Goal: Information Seeking & Learning: Get advice/opinions

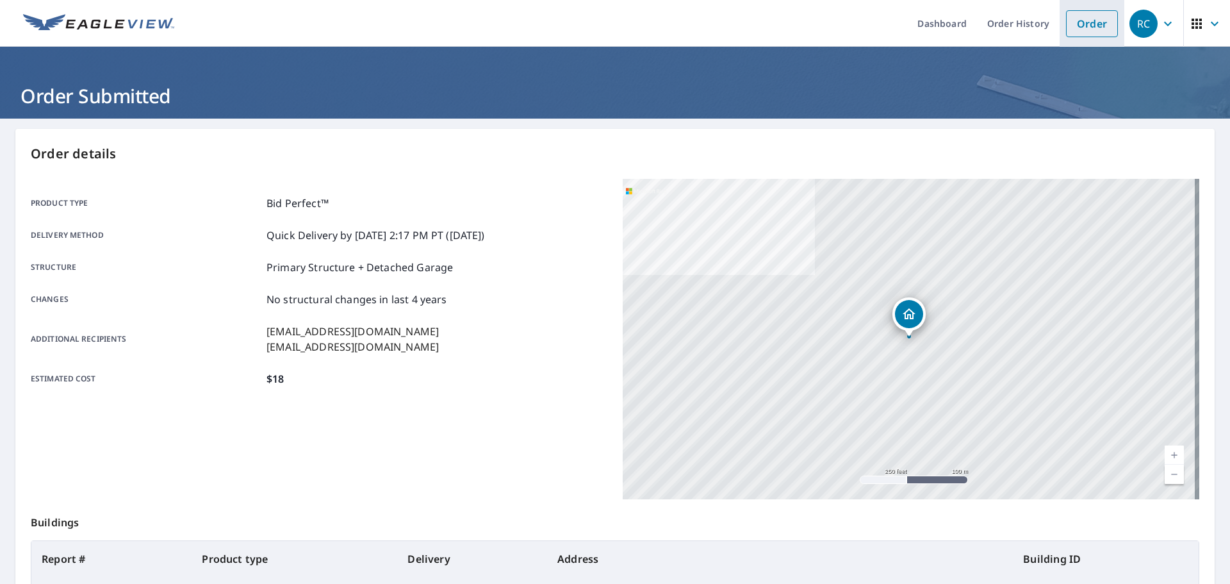
click at [1079, 24] on link "Order" at bounding box center [1092, 23] width 52 height 27
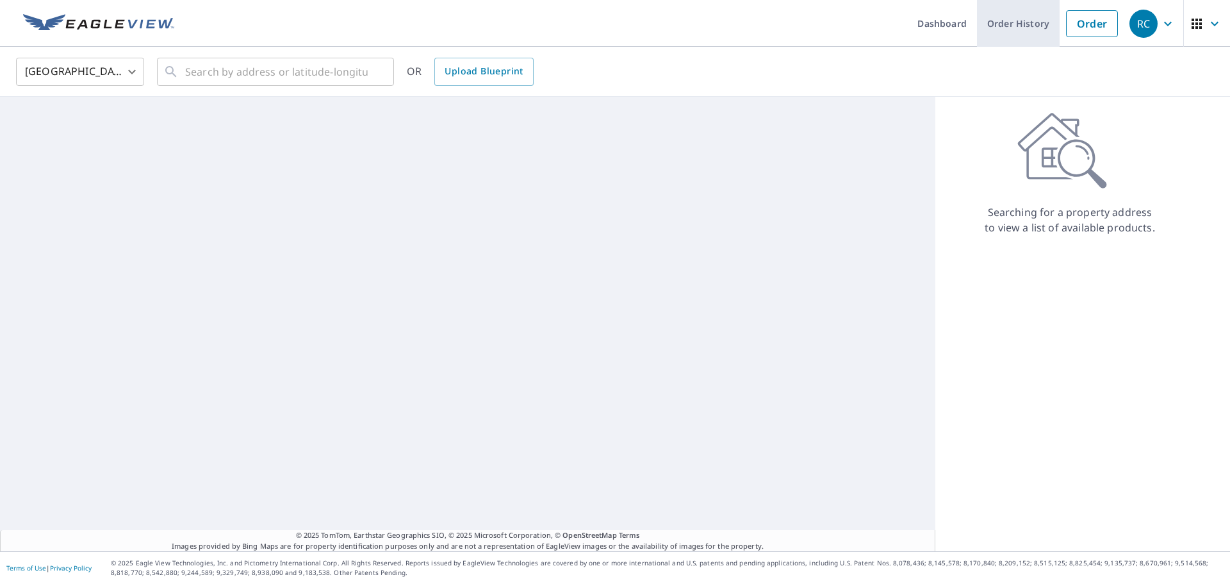
click at [1009, 25] on link "Order History" at bounding box center [1018, 23] width 83 height 47
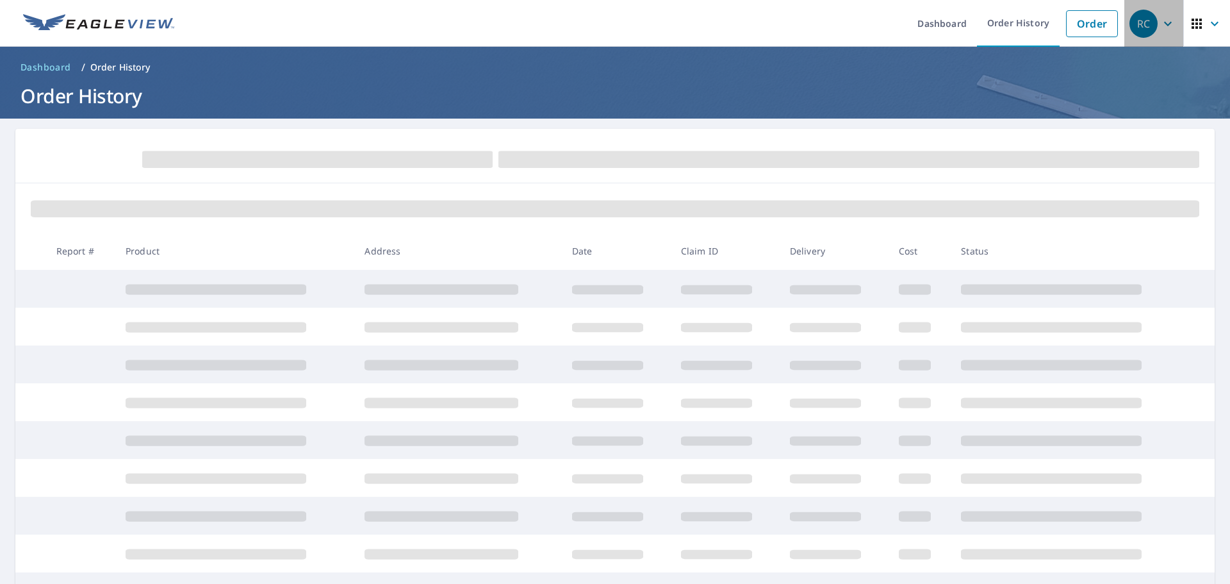
click at [1139, 23] on div "RC" at bounding box center [1143, 24] width 28 height 28
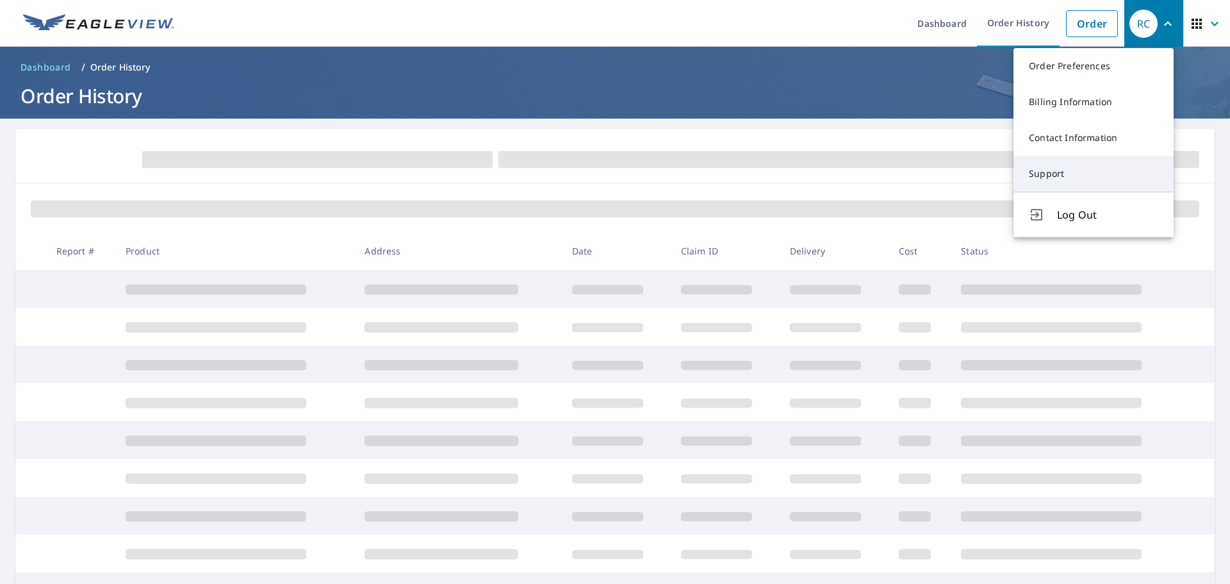
click at [1065, 176] on link "Support" at bounding box center [1093, 174] width 160 height 36
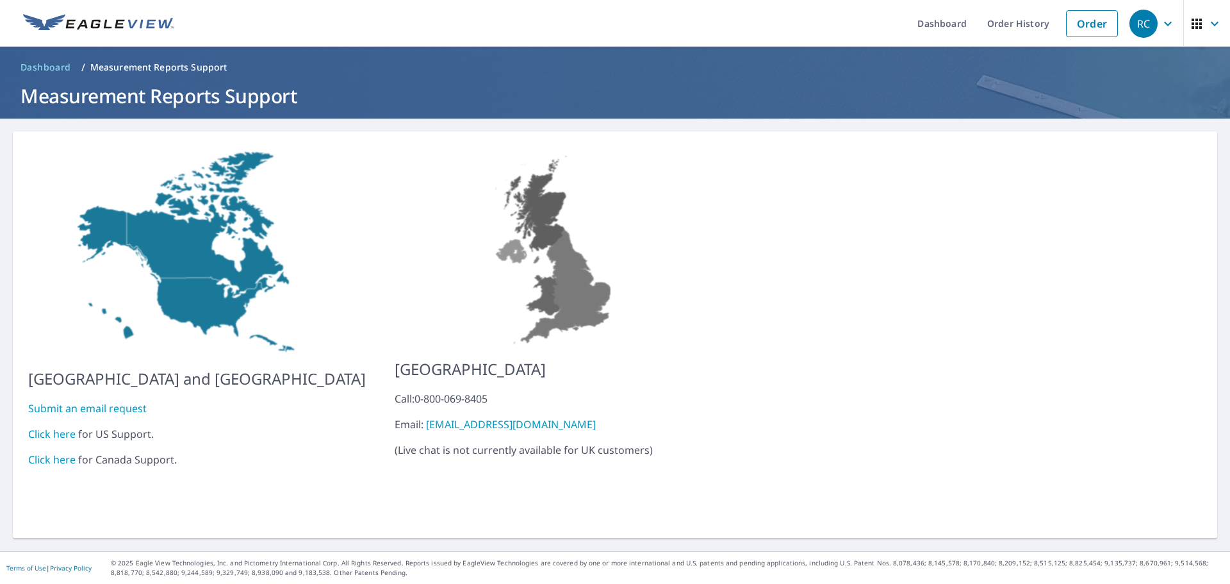
click at [53, 427] on link "Click here" at bounding box center [51, 434] width 47 height 14
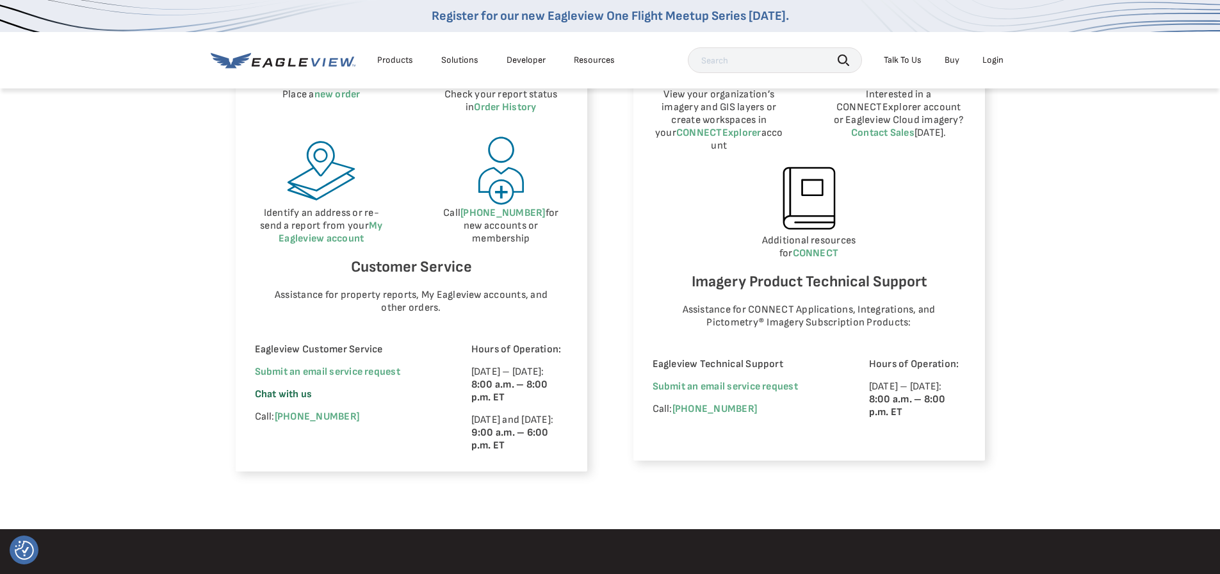
click at [271, 393] on span "Chat with us" at bounding box center [284, 394] width 58 height 12
click at [274, 398] on span "Chat with us" at bounding box center [284, 394] width 58 height 12
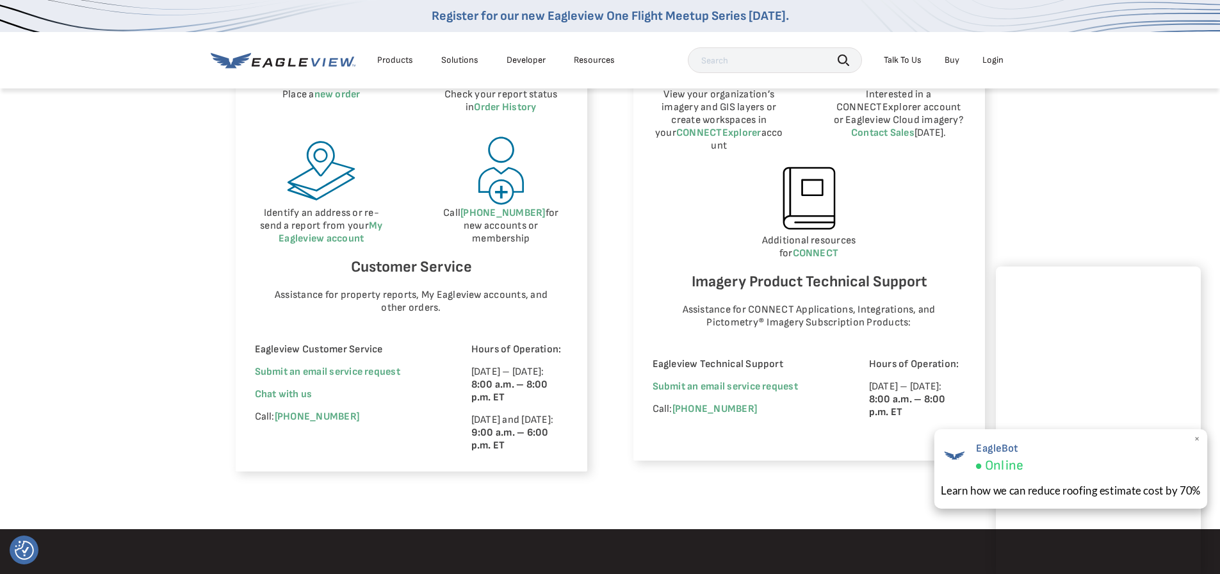
click at [1193, 440] on div "EagleBot Online" at bounding box center [1071, 456] width 260 height 35
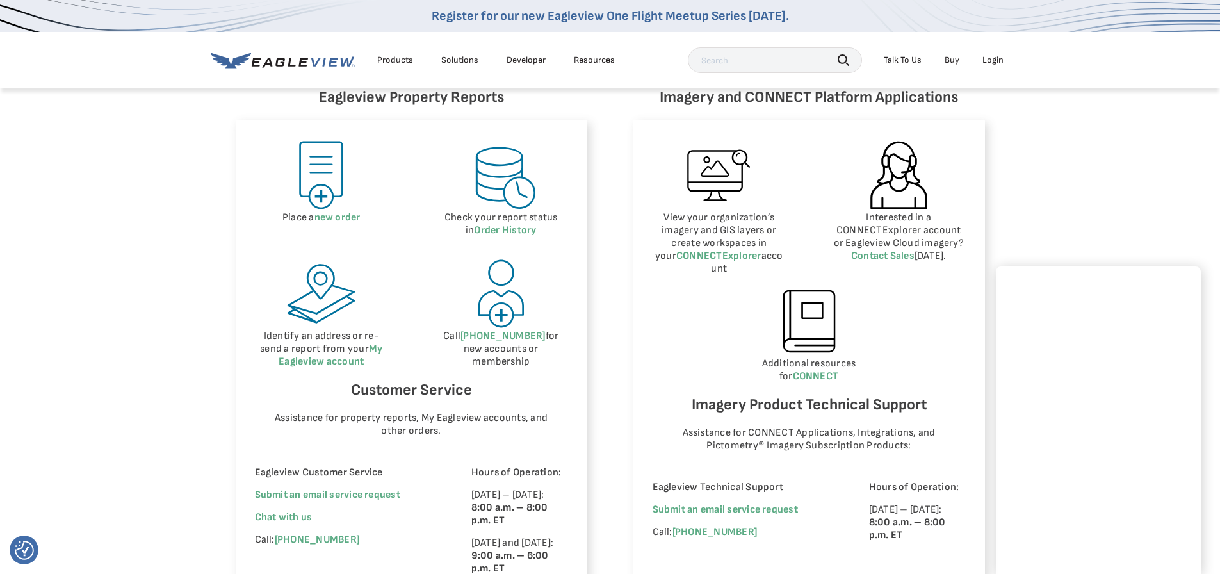
scroll to position [576, 0]
